Goal: Task Accomplishment & Management: Complete application form

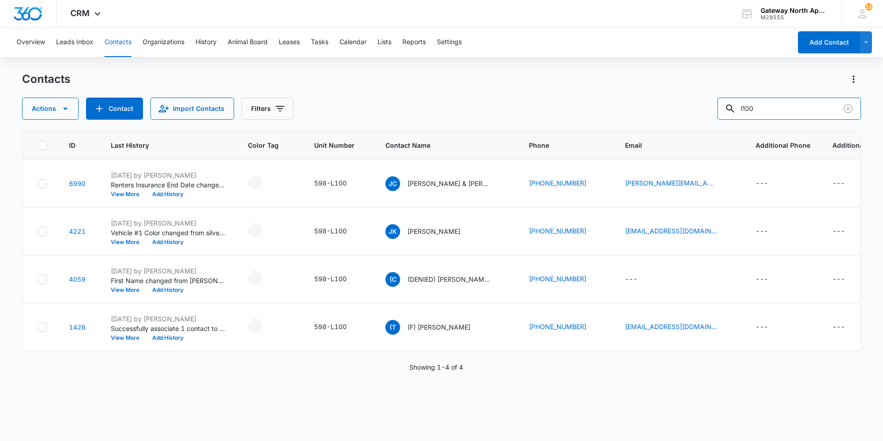
drag, startPoint x: 778, startPoint y: 104, endPoint x: 450, endPoint y: 96, distance: 328.1
click at [450, 98] on div "Actions Contact Import Contacts Filters l100" at bounding box center [441, 109] width 839 height 22
type input "c201"
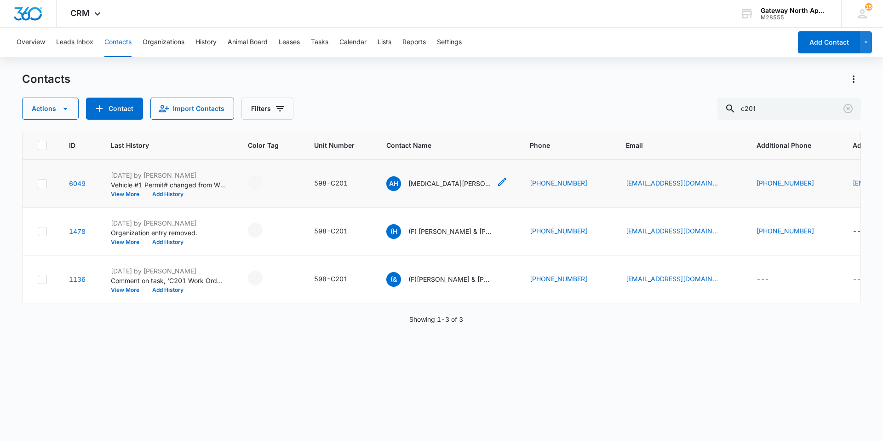
click at [429, 178] on p "[MEDICAL_DATA][PERSON_NAME] & [PERSON_NAME]" at bounding box center [449, 183] width 83 height 10
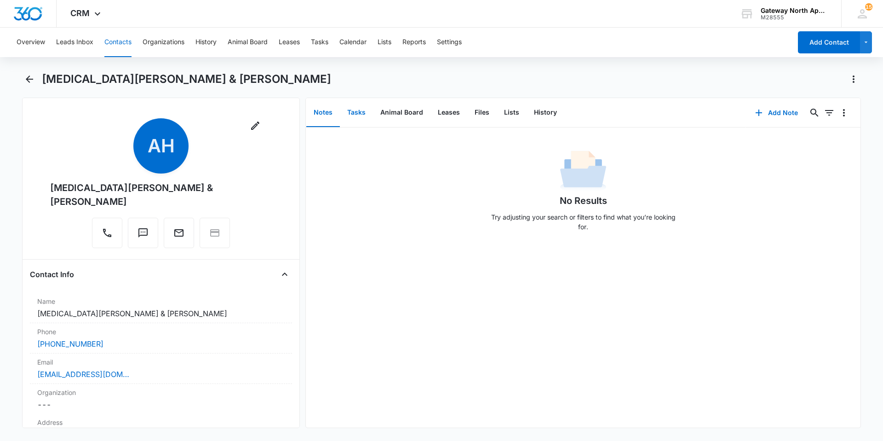
click at [358, 113] on button "Tasks" at bounding box center [356, 112] width 33 height 29
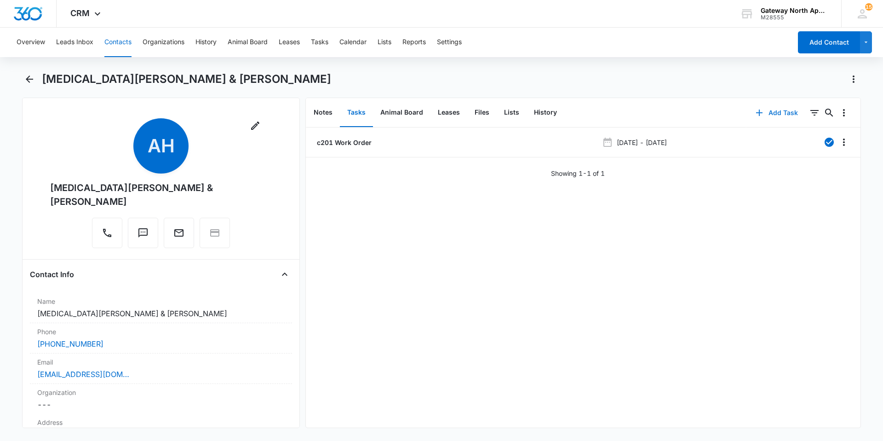
click at [786, 114] on button "Add Task" at bounding box center [777, 113] width 61 height 22
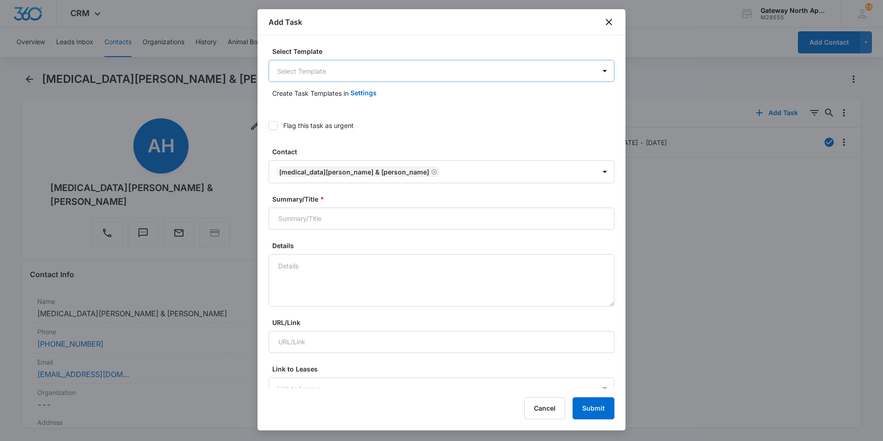
click at [585, 67] on body "CRM Apps Reputation Websites Forms CRM Email Social Content Ads Intelligence Fi…" at bounding box center [441, 220] width 883 height 441
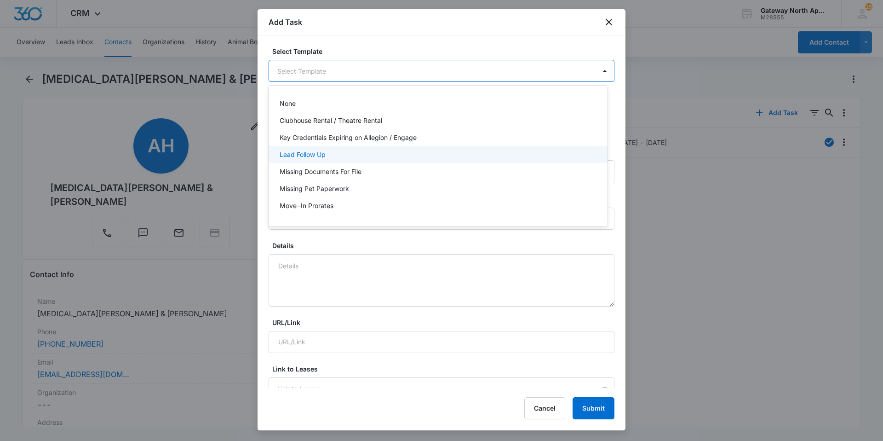
scroll to position [82, 0]
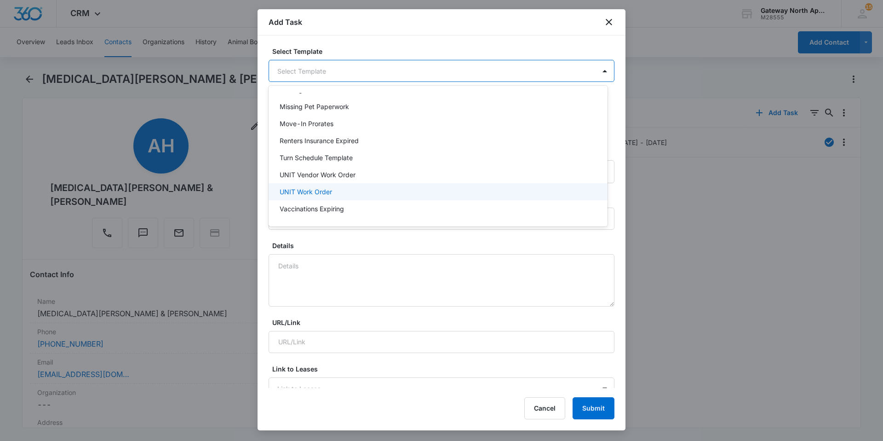
click at [491, 197] on div "UNIT Work Order" at bounding box center [438, 191] width 339 height 17
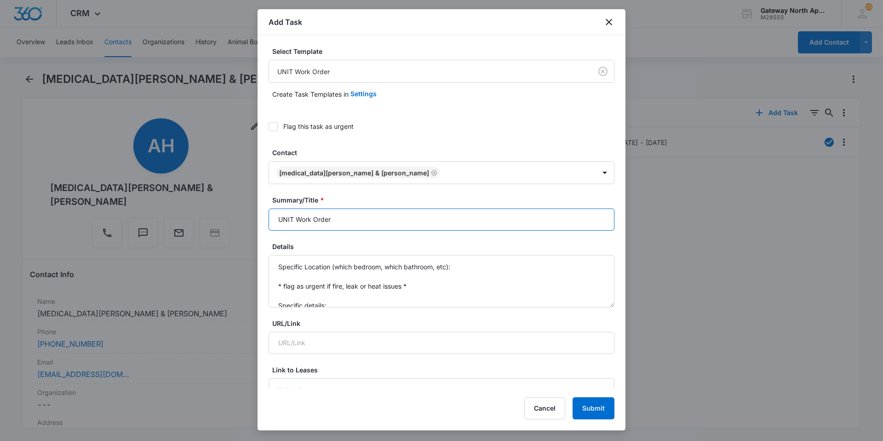
drag, startPoint x: 293, startPoint y: 221, endPoint x: 132, endPoint y: 201, distance: 162.2
click at [129, 208] on body "CRM Apps Reputation Websites Forms CRM Email Social Content Ads Intelligence Fi…" at bounding box center [441, 220] width 883 height 441
type input "C201 Work Order"
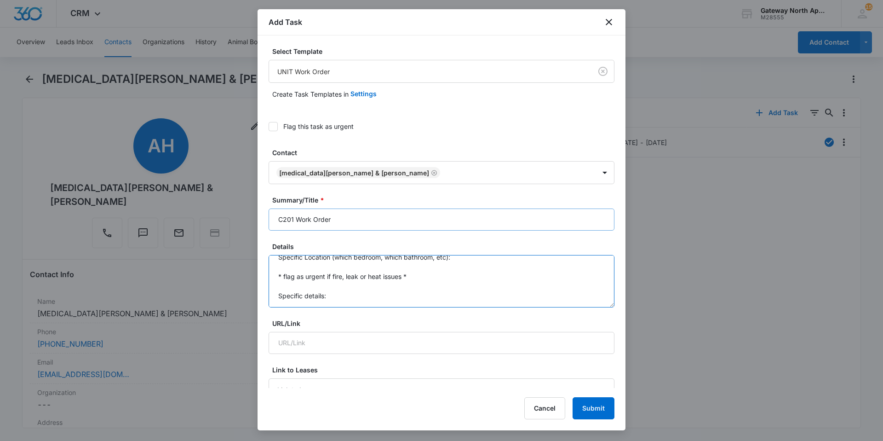
scroll to position [0, 0]
drag, startPoint x: 333, startPoint y: 303, endPoint x: 262, endPoint y: 191, distance: 132.2
click at [262, 191] on div "Select Template UNIT Work Order Create Task Templates in Settings Flag this tas…" at bounding box center [442, 211] width 368 height 352
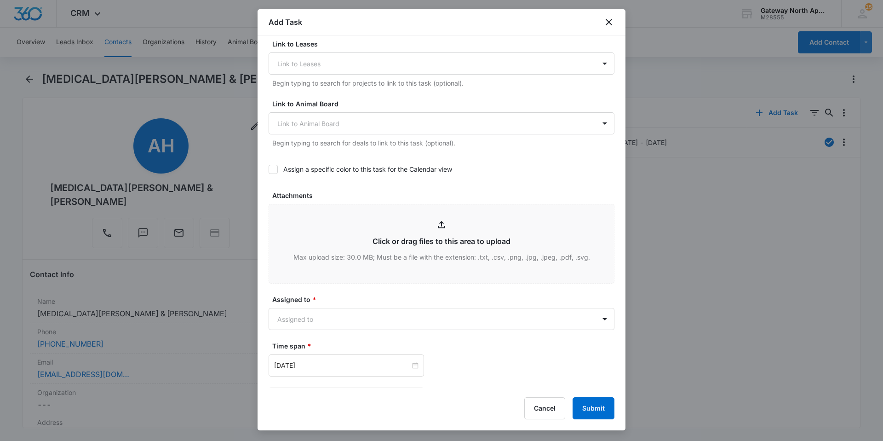
scroll to position [414, 0]
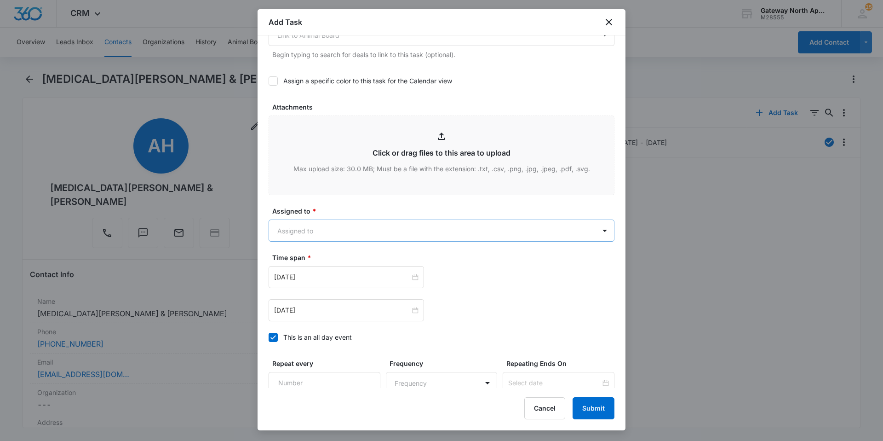
type textarea "garbage disposal motor blown"
click at [439, 231] on body "CRM Apps Reputation Websites Forms CRM Email Social Content Ads Intelligence Fi…" at bounding box center [441, 220] width 883 height 441
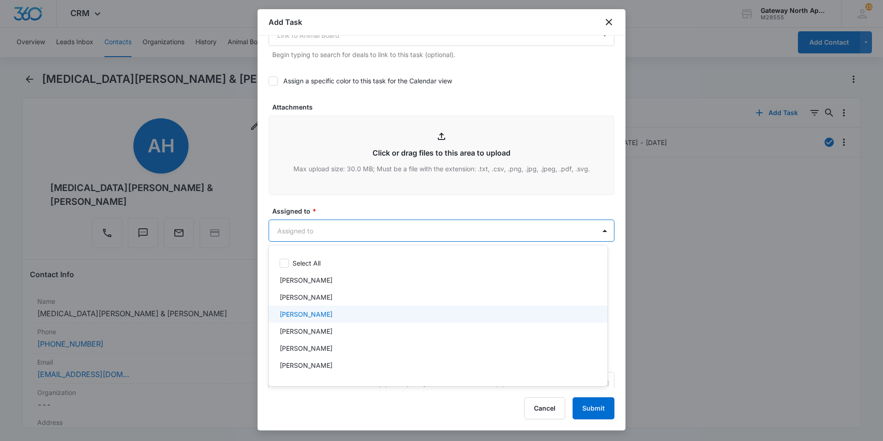
drag, startPoint x: 368, startPoint y: 318, endPoint x: 365, endPoint y: 293, distance: 24.5
click at [368, 317] on div "[PERSON_NAME]" at bounding box center [437, 314] width 315 height 10
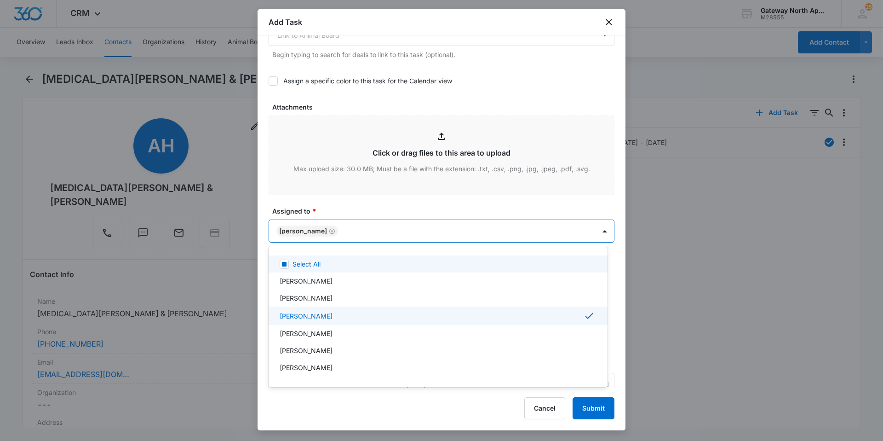
click at [351, 196] on div at bounding box center [441, 220] width 883 height 441
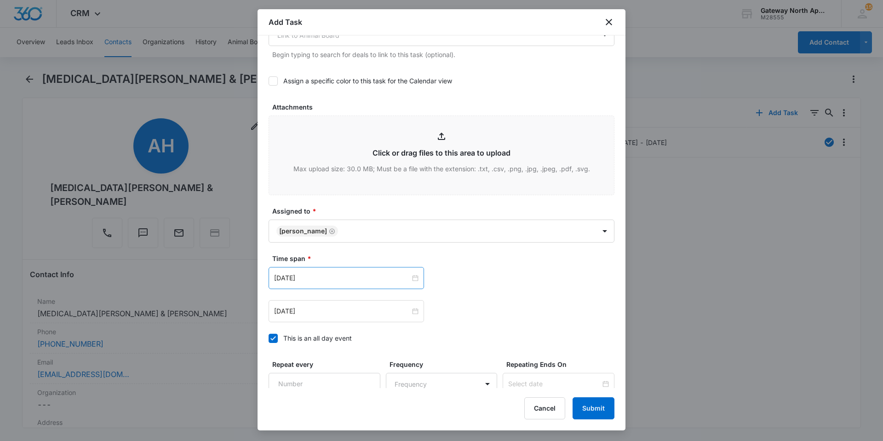
click at [411, 272] on div "[DATE]" at bounding box center [346, 278] width 155 height 22
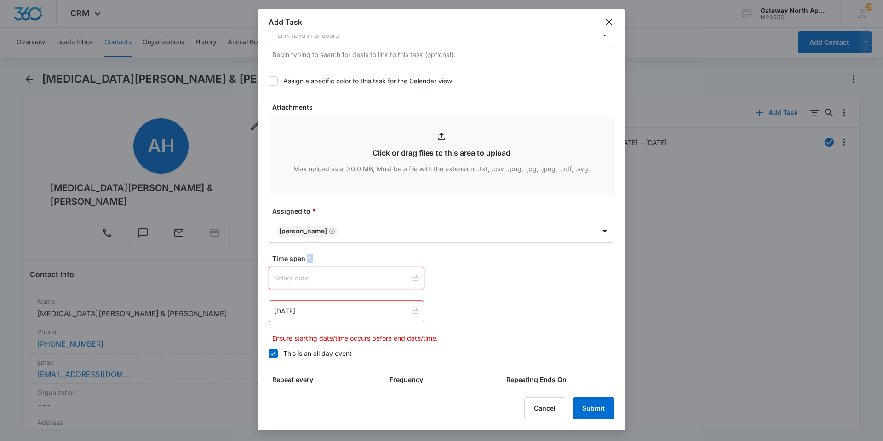
click at [413, 277] on div at bounding box center [346, 278] width 144 height 10
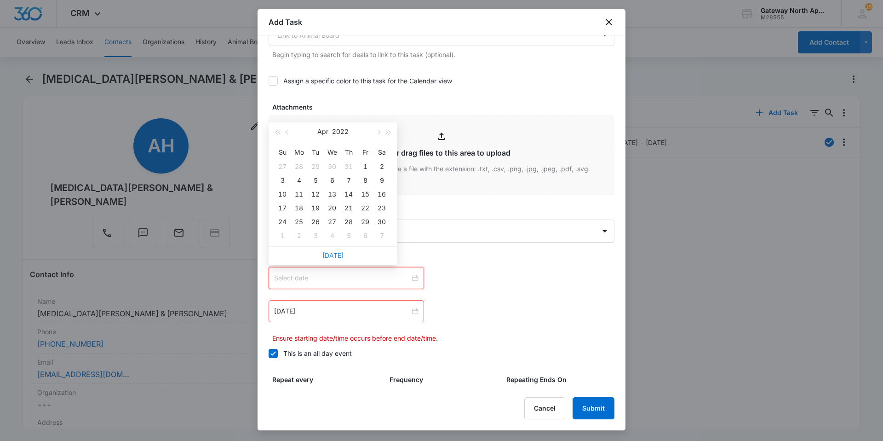
click at [336, 252] on link "[DATE]" at bounding box center [332, 255] width 21 height 8
type input "[DATE]"
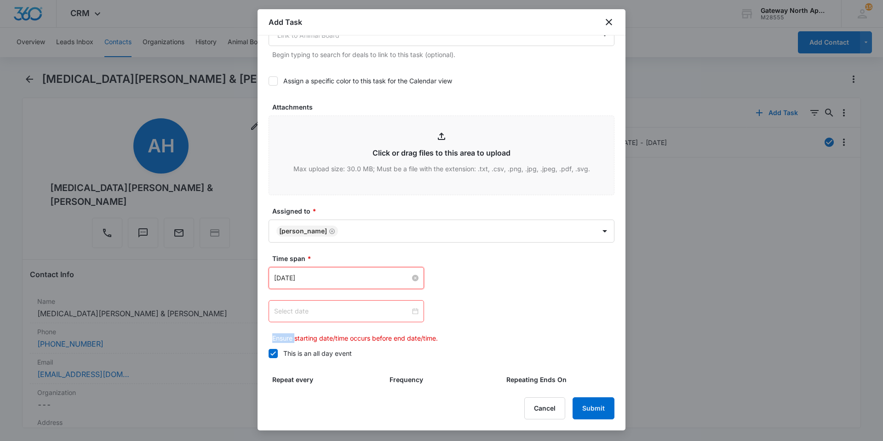
click at [413, 309] on div at bounding box center [346, 311] width 144 height 10
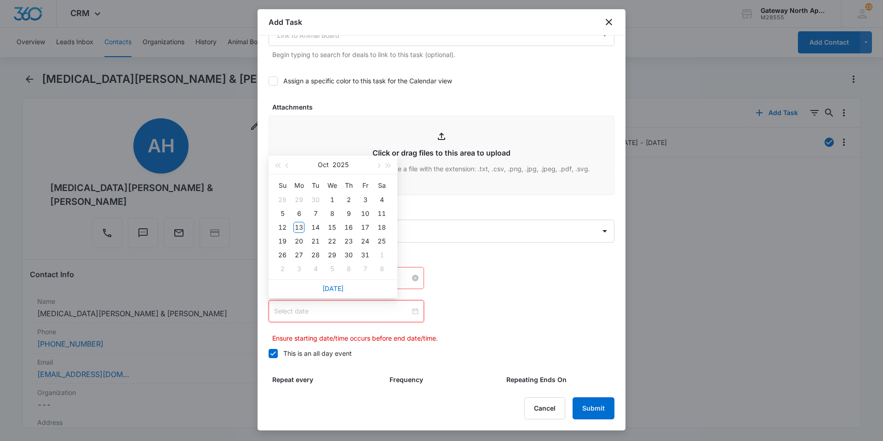
click at [414, 308] on div at bounding box center [346, 311] width 144 height 10
type input "[DATE]"
click at [295, 236] on div "20" at bounding box center [298, 241] width 11 height 11
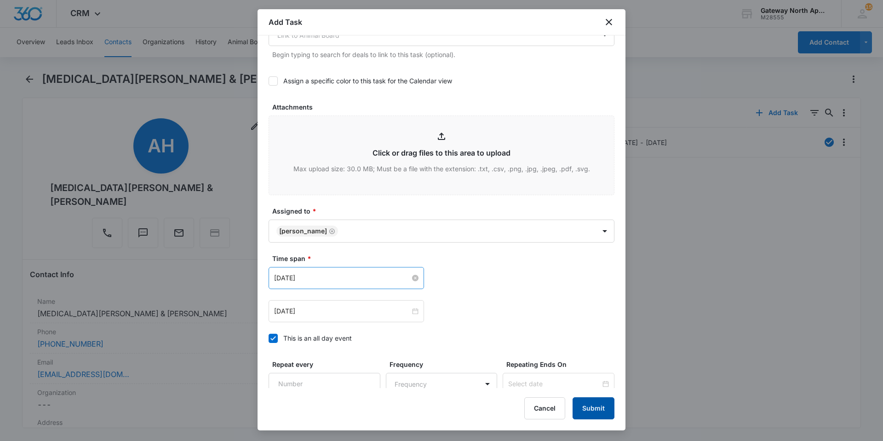
click at [597, 408] on button "Submit" at bounding box center [594, 408] width 42 height 22
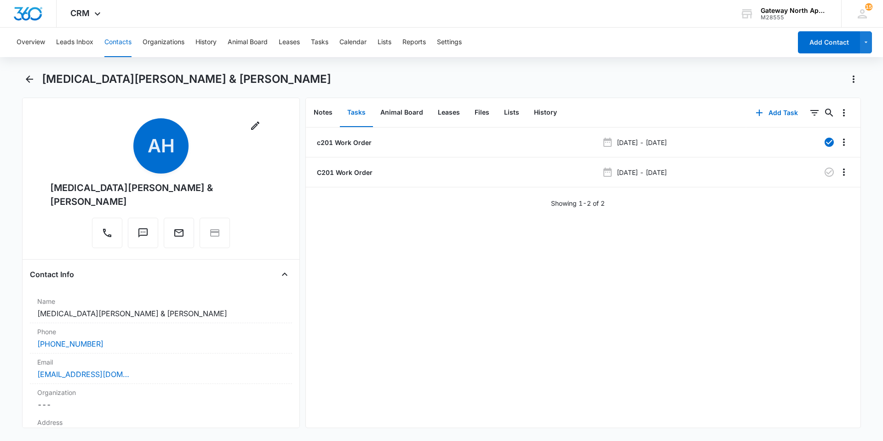
drag, startPoint x: 494, startPoint y: 401, endPoint x: 563, endPoint y: 309, distance: 114.6
click at [531, 366] on div "c201 Work Order [DATE] - [DATE] C201 Work Order [DATE] - [DATE] Showing 1-2 of 2" at bounding box center [583, 277] width 555 height 300
click at [126, 39] on button "Contacts" at bounding box center [117, 42] width 27 height 29
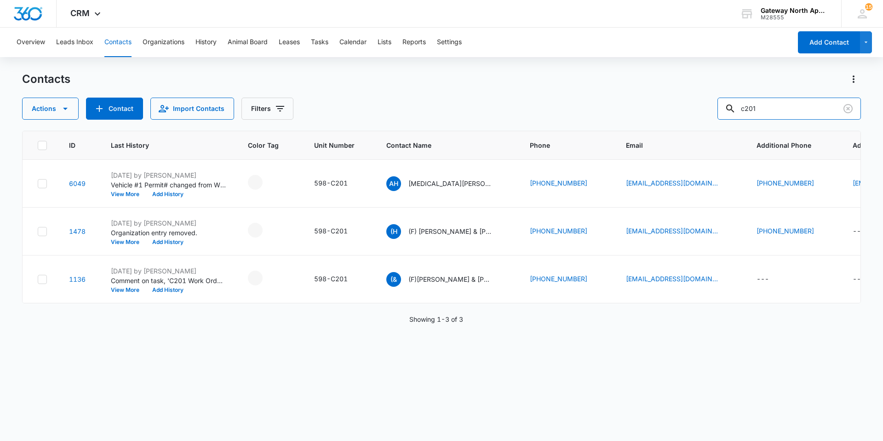
drag, startPoint x: 769, startPoint y: 119, endPoint x: 583, endPoint y: 113, distance: 185.5
click at [583, 113] on div "Actions Contact Import Contacts Filters c201" at bounding box center [441, 109] width 839 height 22
type input "q102"
